Goal: Task Accomplishment & Management: Use online tool/utility

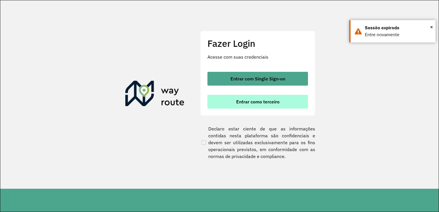
click at [233, 95] on button "Entrar como terceiro" at bounding box center [257, 102] width 101 height 14
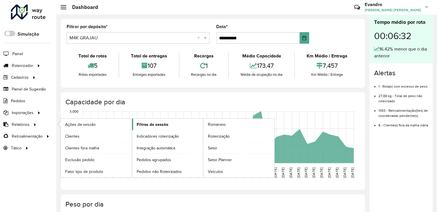
click at [174, 125] on link "Filtros da sessão" at bounding box center [167, 124] width 71 height 11
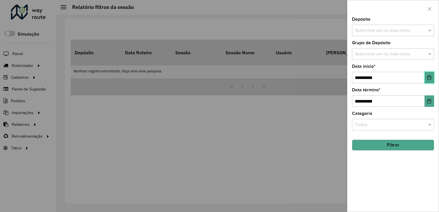
click at [427, 76] on icon "Choose Date" at bounding box center [429, 77] width 5 height 5
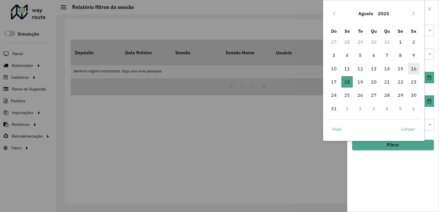
click at [413, 68] on span "16" at bounding box center [413, 68] width 11 height 11
type input "**********"
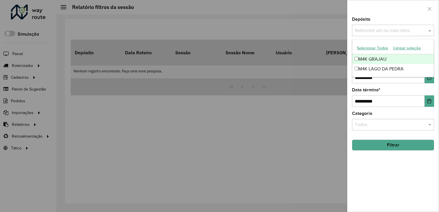
click at [371, 32] on input "text" at bounding box center [390, 30] width 74 height 7
click at [371, 58] on div "M4K GRAJAU" at bounding box center [393, 59] width 82 height 10
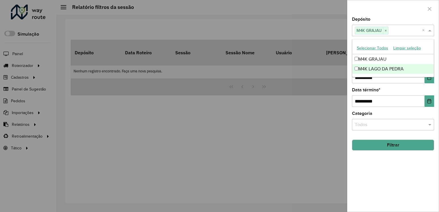
click at [373, 145] on button "Filtrar" at bounding box center [393, 145] width 82 height 11
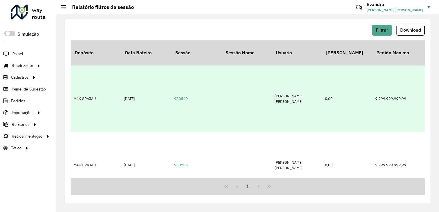
scroll to position [11, 0]
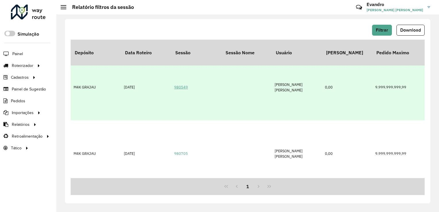
click at [182, 85] on link "980549" at bounding box center [181, 87] width 14 height 5
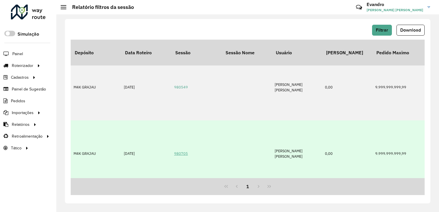
click at [183, 151] on link "980705" at bounding box center [181, 153] width 14 height 5
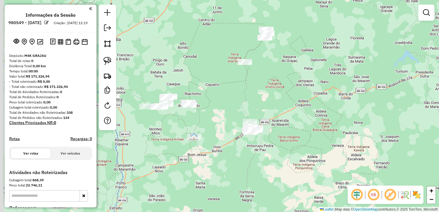
drag, startPoint x: 250, startPoint y: 60, endPoint x: 277, endPoint y: 101, distance: 49.1
click at [277, 101] on div "Janela de atendimento Grade de atendimento Capacidade Transportadoras Veículos …" at bounding box center [219, 106] width 439 height 212
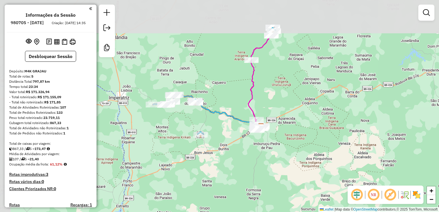
drag, startPoint x: 246, startPoint y: 64, endPoint x: 289, endPoint y: 101, distance: 56.8
click at [289, 101] on div "Janela de atendimento Grade de atendimento Capacidade Transportadoras Veículos …" at bounding box center [219, 106] width 439 height 212
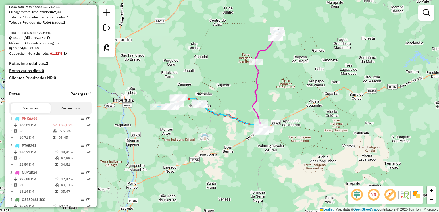
scroll to position [111, 0]
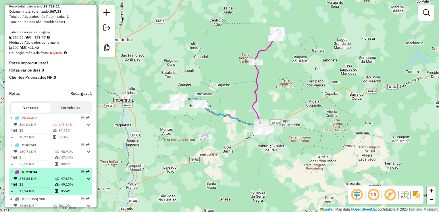
click at [44, 186] on td "21" at bounding box center [37, 184] width 36 height 6
select select "**********"
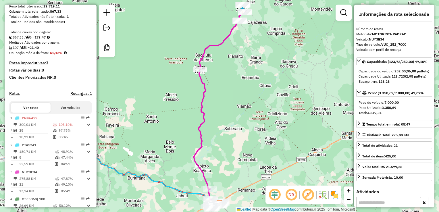
click at [413, 115] on div "Total: 3.649,31" at bounding box center [393, 112] width 71 height 5
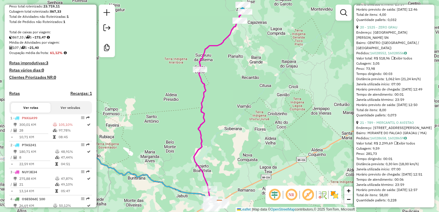
scroll to position [1940, 0]
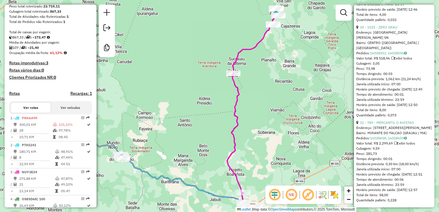
drag, startPoint x: 293, startPoint y: 98, endPoint x: 326, endPoint y: 103, distance: 33.6
click at [326, 103] on div "Janela de atendimento Grade de atendimento Capacidade Transportadoras Veículos …" at bounding box center [219, 106] width 439 height 212
click at [290, 86] on div "Janela de atendimento Grade de atendimento Capacidade Transportadoras Veículos …" at bounding box center [219, 106] width 439 height 212
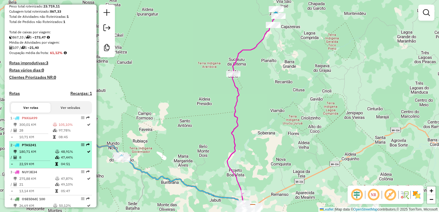
scroll to position [130, 0]
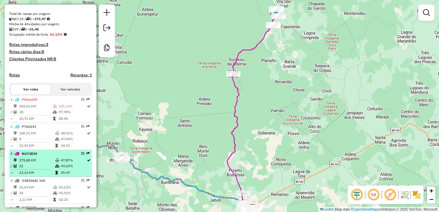
click at [40, 169] on td "21" at bounding box center [37, 166] width 36 height 6
select select "**********"
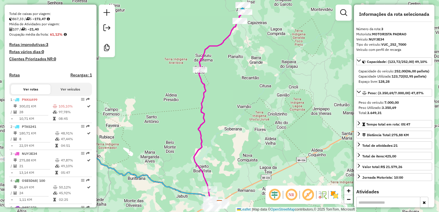
click at [405, 84] on div "Espaço livre: 128,28" at bounding box center [393, 81] width 71 height 5
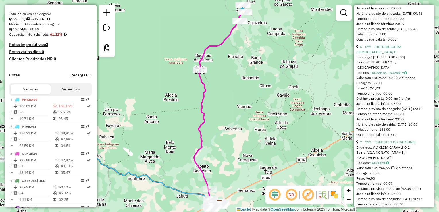
scroll to position [633, 0]
drag, startPoint x: 356, startPoint y: 66, endPoint x: 430, endPoint y: 146, distance: 109.2
click at [430, 137] on div "6 - 577 - DISTRIBUIDORA DEUS E Endereço: [STREET_ADDRESS] Pedidos: 16028618, 16…" at bounding box center [394, 90] width 76 height 93
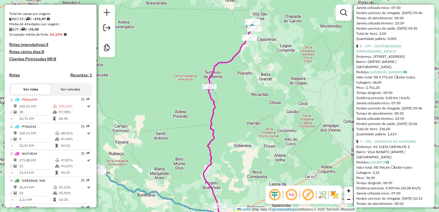
drag, startPoint x: 261, startPoint y: 118, endPoint x: 271, endPoint y: 134, distance: 19.2
click at [271, 134] on div "Janela de atendimento Grade de atendimento Capacidade Transportadoras Veículos …" at bounding box center [219, 106] width 439 height 212
copy div "6 - 577 - DISTRIBUIDORA DEUS E Endereço: [STREET_ADDRESS] Pedidos: 16028618, 16…"
